Goal: Find contact information: Find contact information

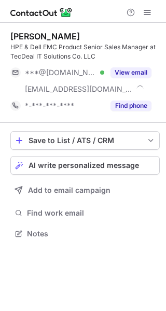
scroll to position [227, 166]
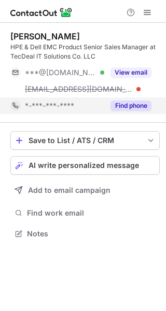
click at [138, 105] on button "Find phone" at bounding box center [130, 106] width 41 height 10
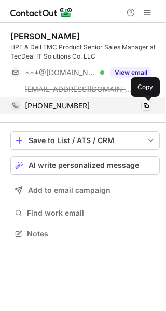
click at [147, 107] on span at bounding box center [146, 106] width 8 height 8
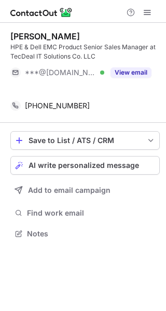
scroll to position [210, 166]
